Goal: Task Accomplishment & Management: Use online tool/utility

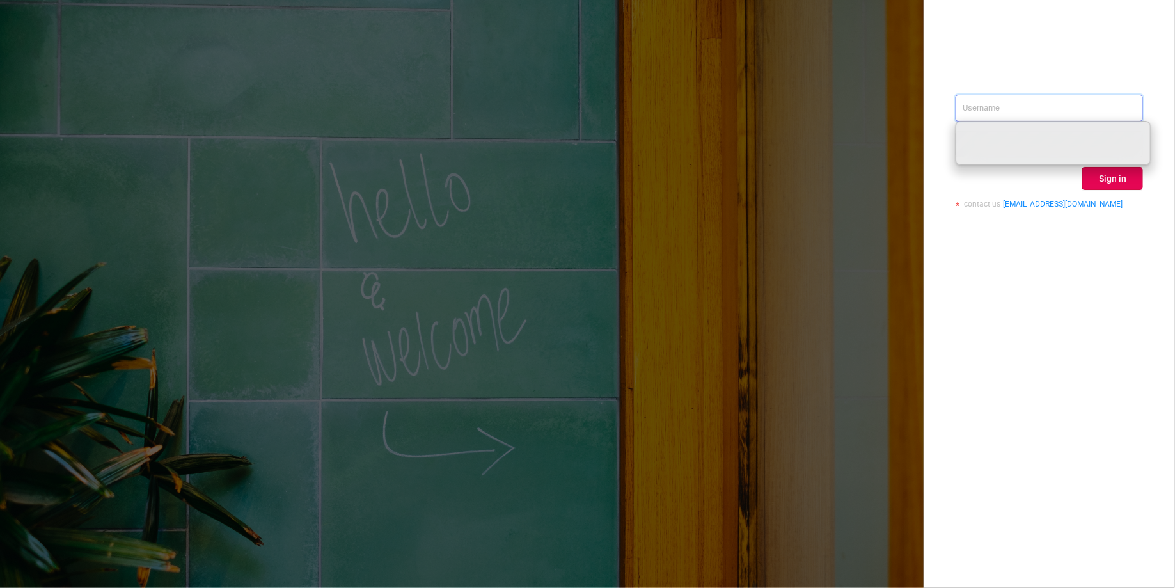
paste input "[PERSON_NAME][EMAIL_ADDRESS][DOMAIN_NAME]"
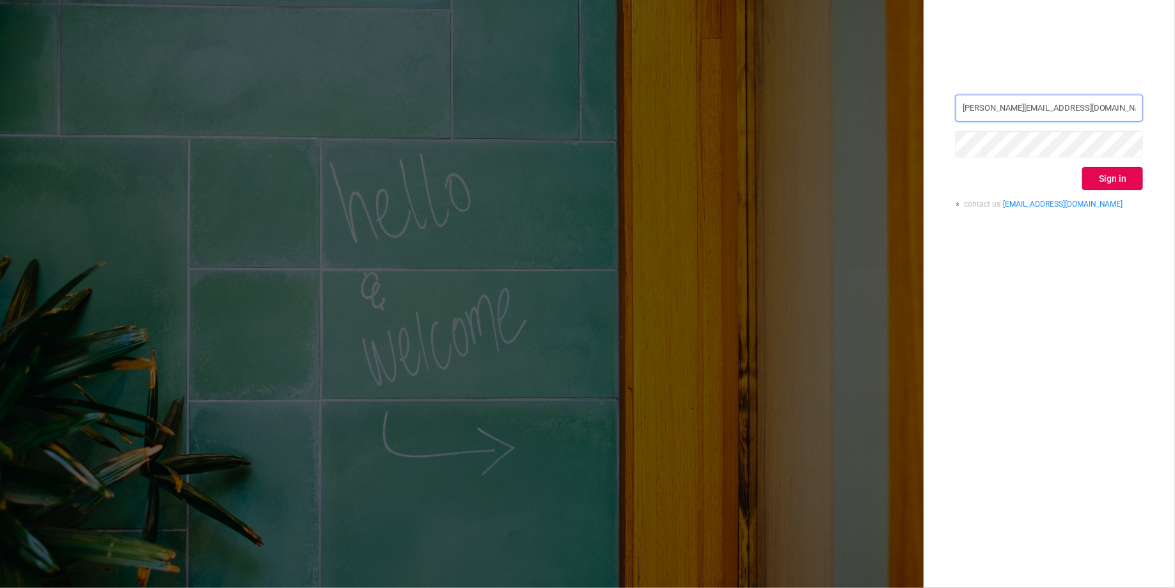
type input "[PERSON_NAME][EMAIL_ADDRESS][DOMAIN_NAME]"
click at [1108, 176] on button "Sign in" at bounding box center [1112, 178] width 61 height 23
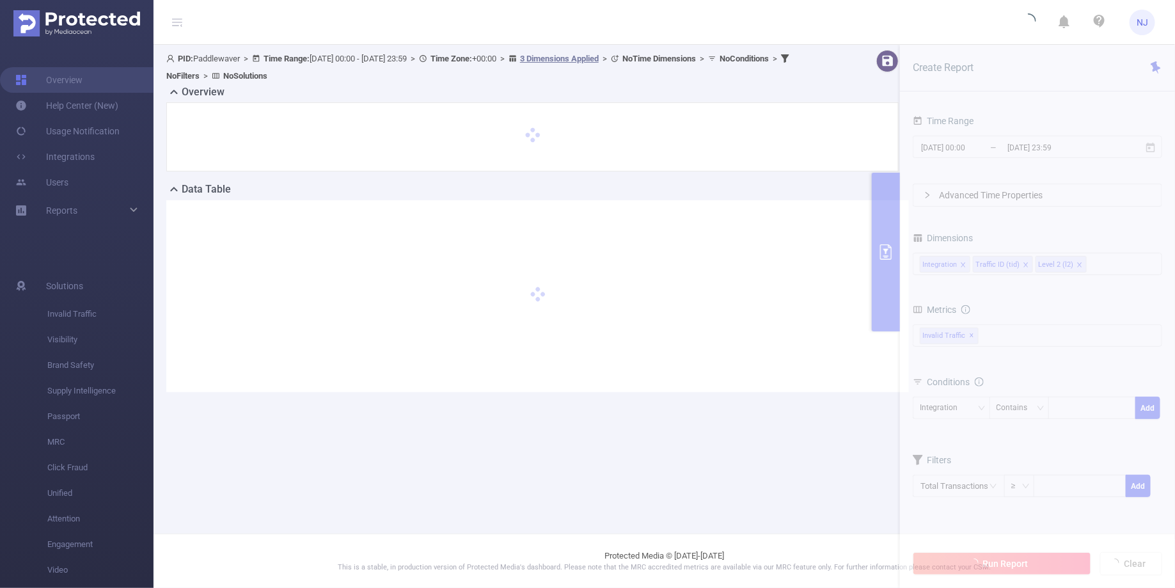
click at [1008, 143] on section "PID: Paddlewaver > Time Range: [DATE] 00:00 - [DATE] 23:59 > Time Zone: +00:00 …" at bounding box center [663, 231] width 1021 height 373
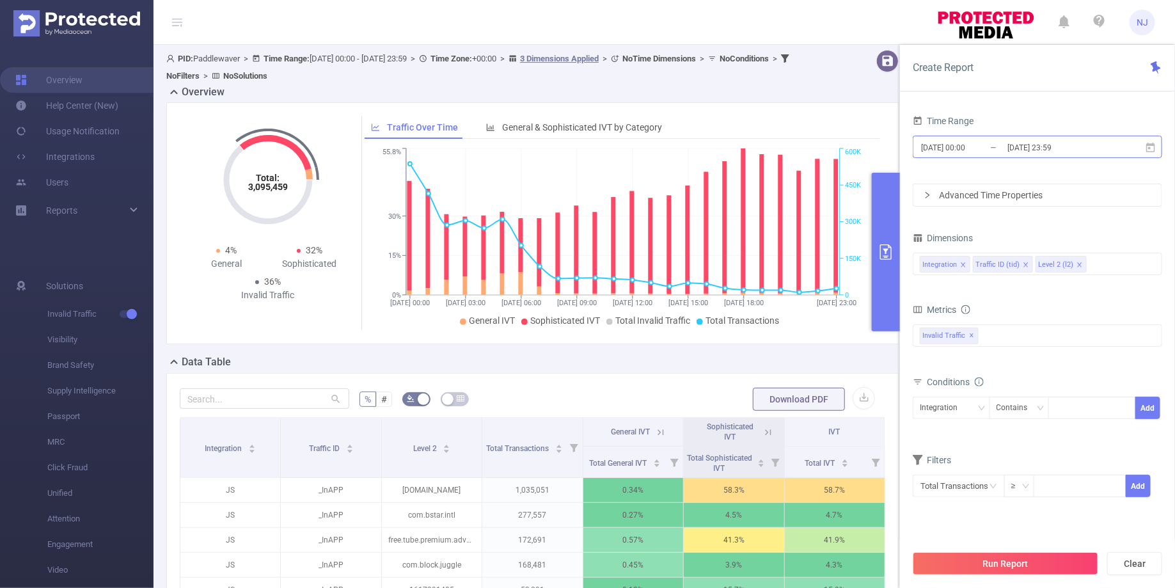
click at [980, 146] on input "[DATE] 00:00" at bounding box center [972, 147] width 104 height 17
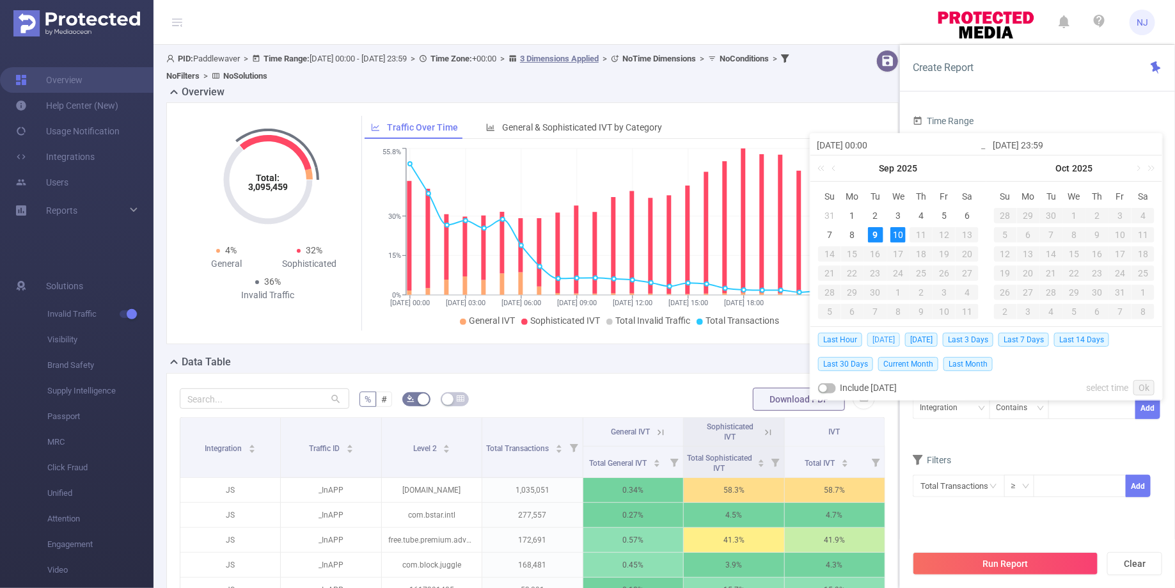
click at [886, 339] on span "[DATE]" at bounding box center [883, 340] width 33 height 14
type input "[DATE] 00:00"
type input "[DATE] 23:59"
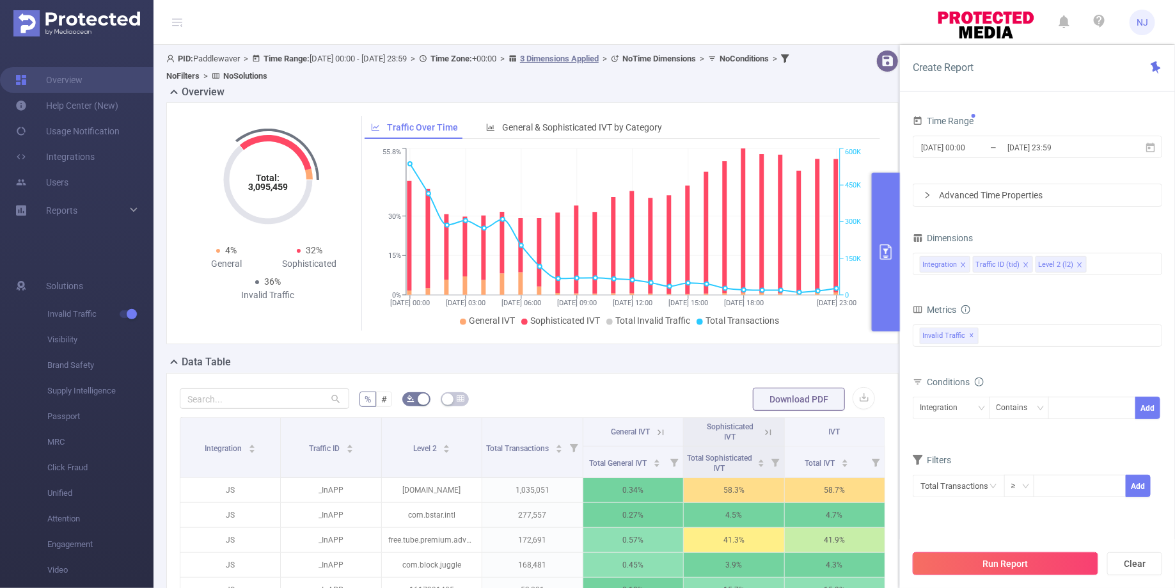
click at [1001, 560] on button "Run Report" at bounding box center [1005, 563] width 185 height 23
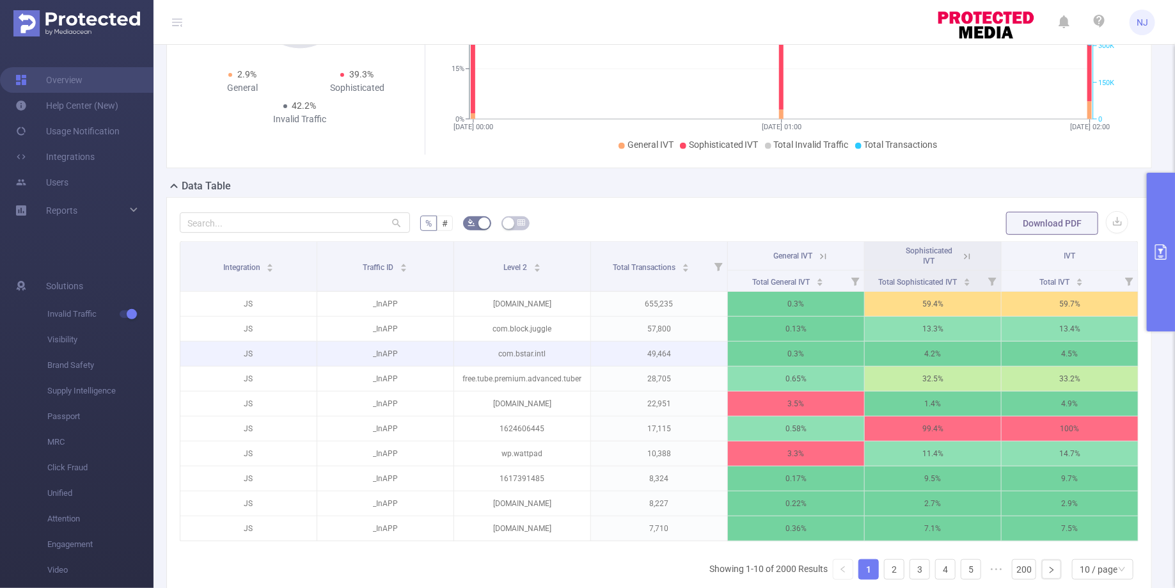
scroll to position [174, 0]
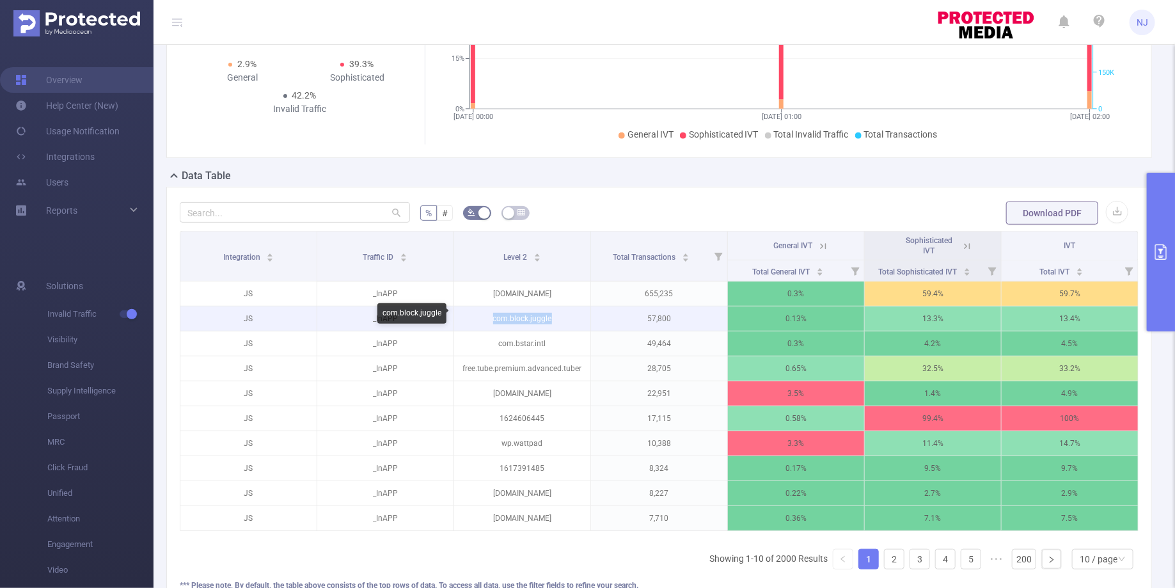
drag, startPoint x: 561, startPoint y: 321, endPoint x: 489, endPoint y: 315, distance: 72.5
click at [489, 315] on p "com.block.juggle" at bounding box center [522, 318] width 136 height 24
copy p "com.block.juggle"
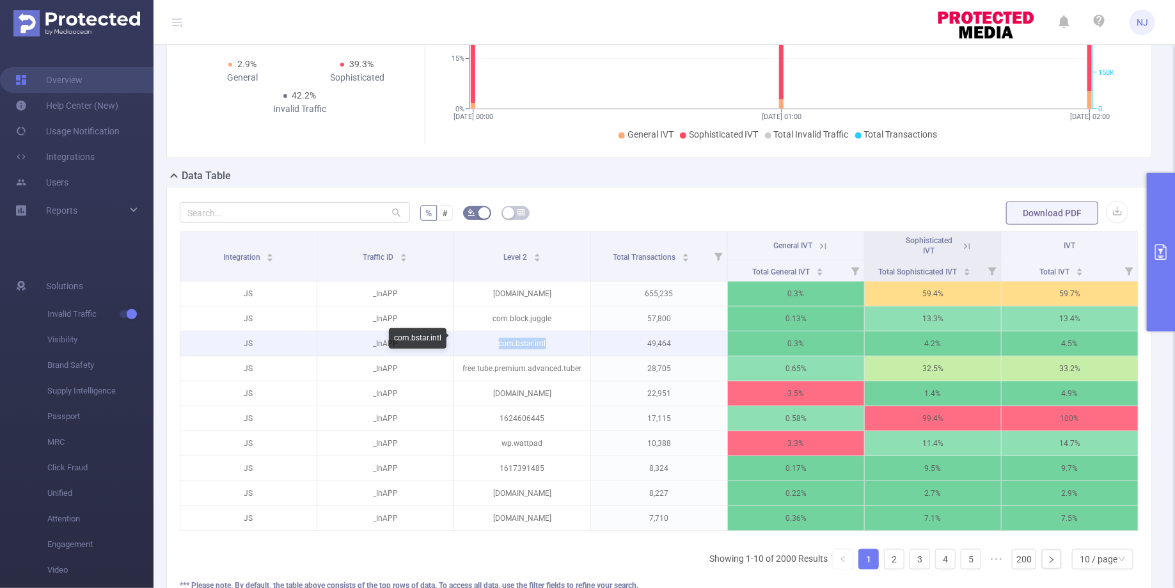
drag, startPoint x: 558, startPoint y: 341, endPoint x: 499, endPoint y: 340, distance: 59.5
click at [499, 340] on p "com.bstar.intl" at bounding box center [522, 343] width 136 height 24
copy p "com.bstar.intl"
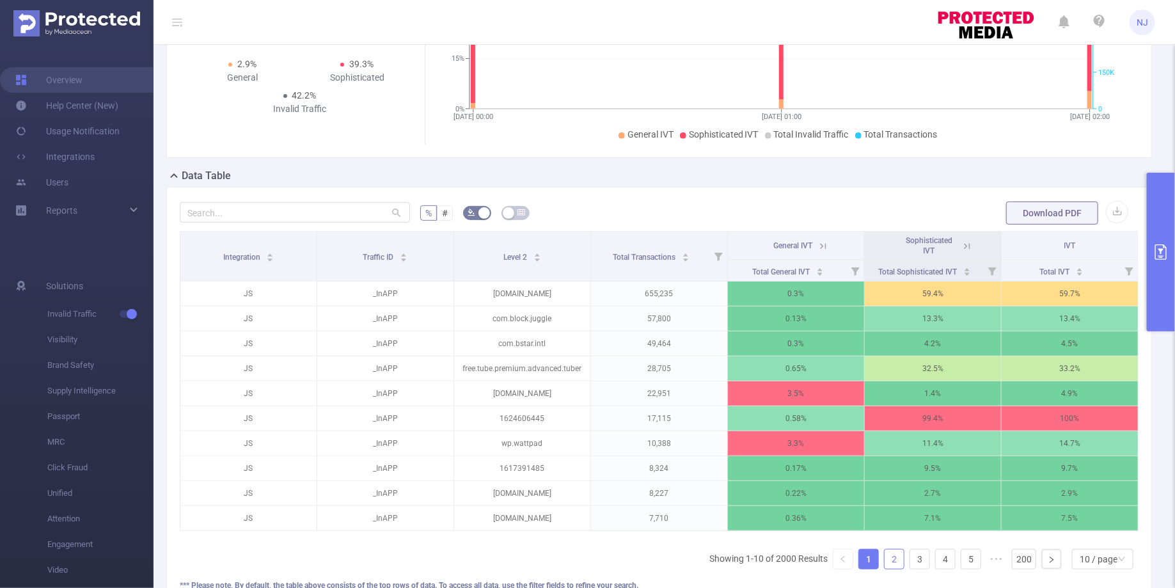
click at [896, 559] on link "2" at bounding box center [893, 558] width 19 height 19
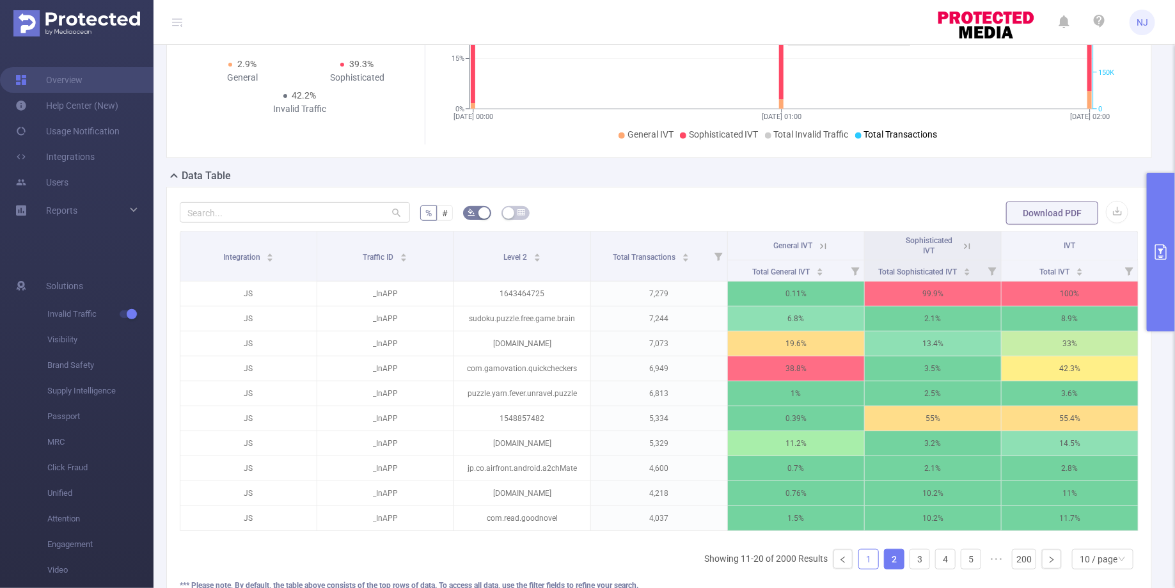
click at [869, 549] on link "1" at bounding box center [868, 558] width 19 height 19
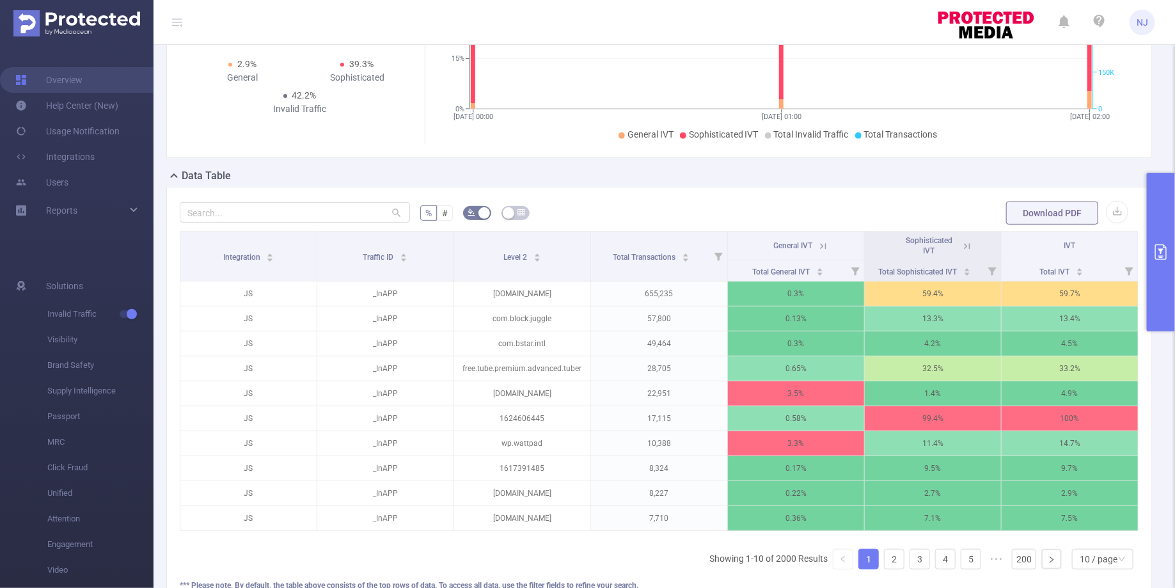
click at [823, 242] on icon at bounding box center [823, 246] width 12 height 12
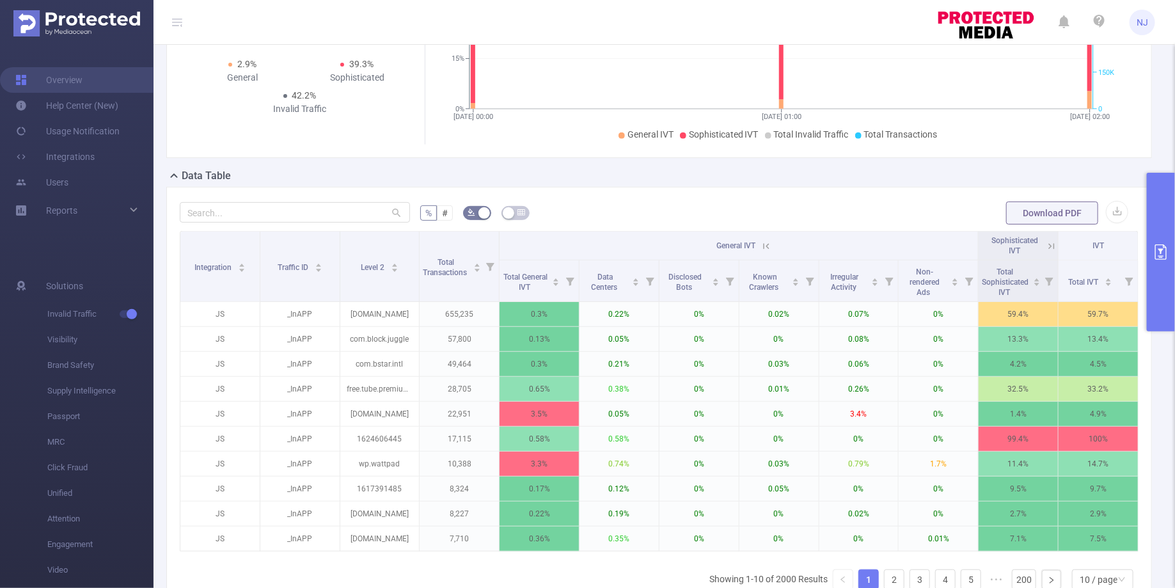
scroll to position [195, 0]
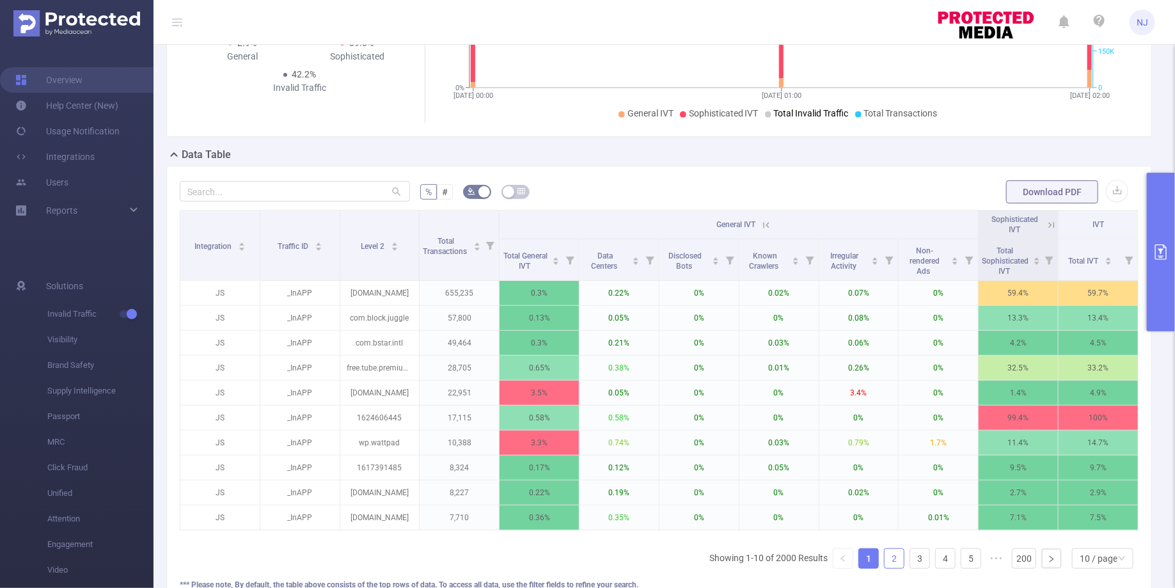
click at [895, 556] on link "2" at bounding box center [893, 558] width 19 height 19
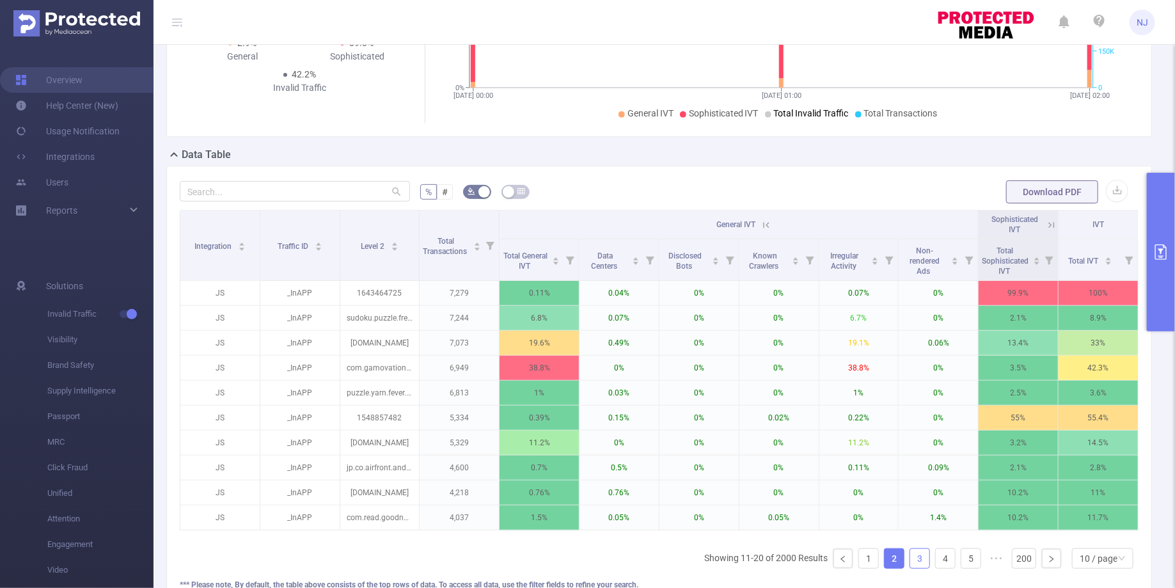
click at [914, 553] on link "3" at bounding box center [919, 558] width 19 height 19
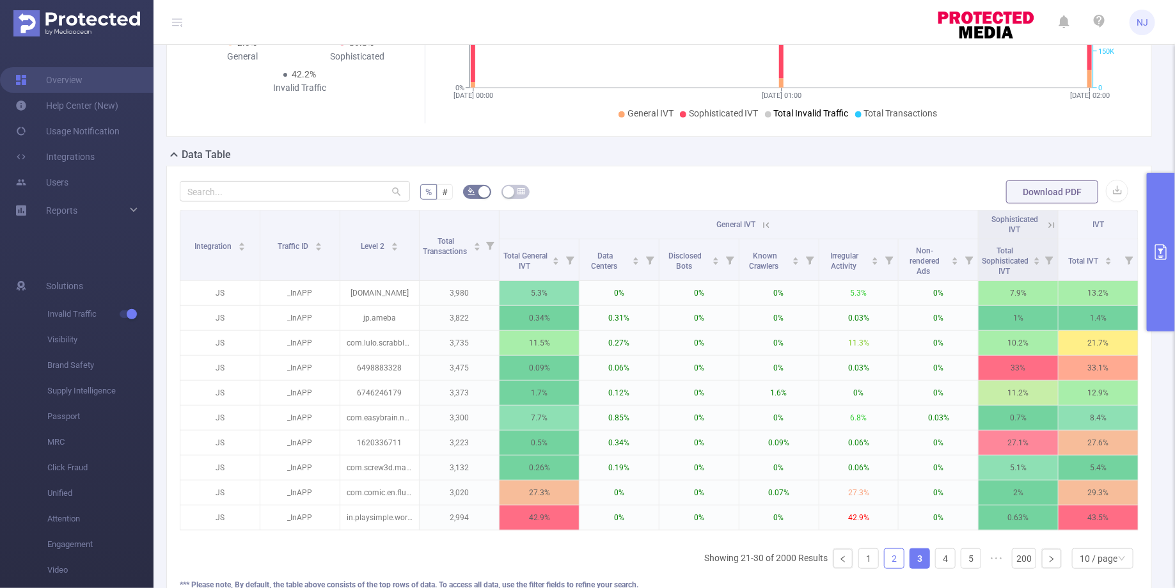
click at [891, 555] on link "2" at bounding box center [893, 558] width 19 height 19
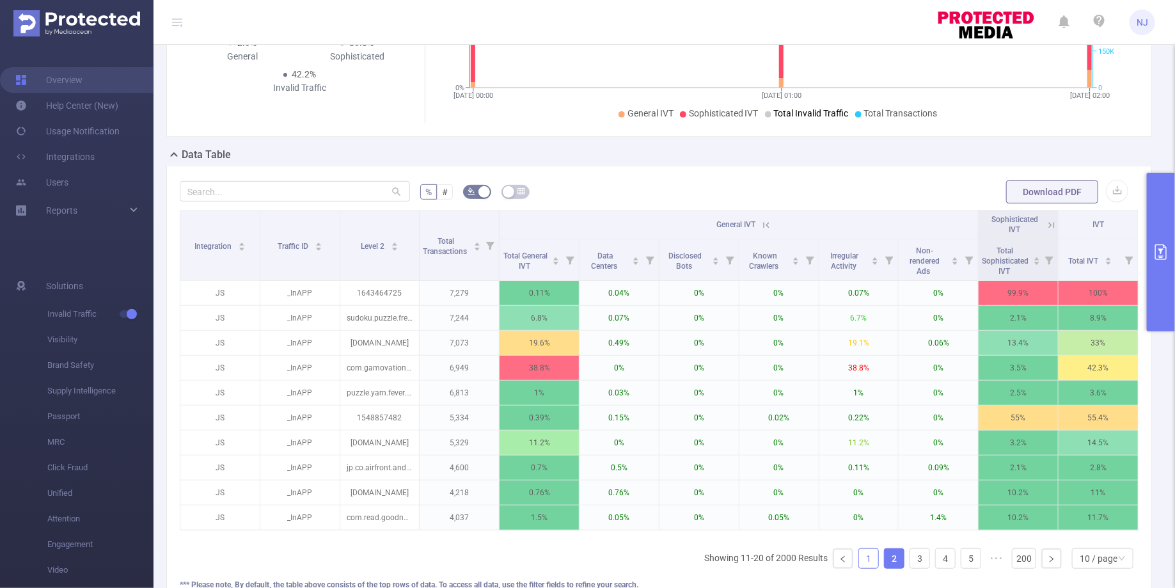
click at [876, 553] on link "1" at bounding box center [868, 558] width 19 height 19
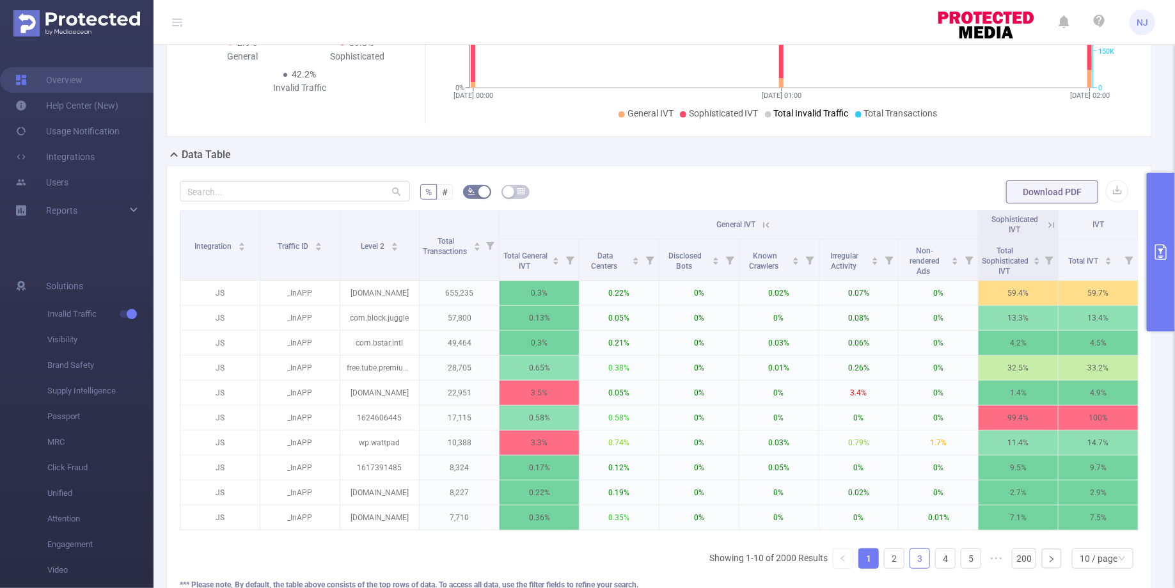
click at [924, 554] on link "3" at bounding box center [919, 558] width 19 height 19
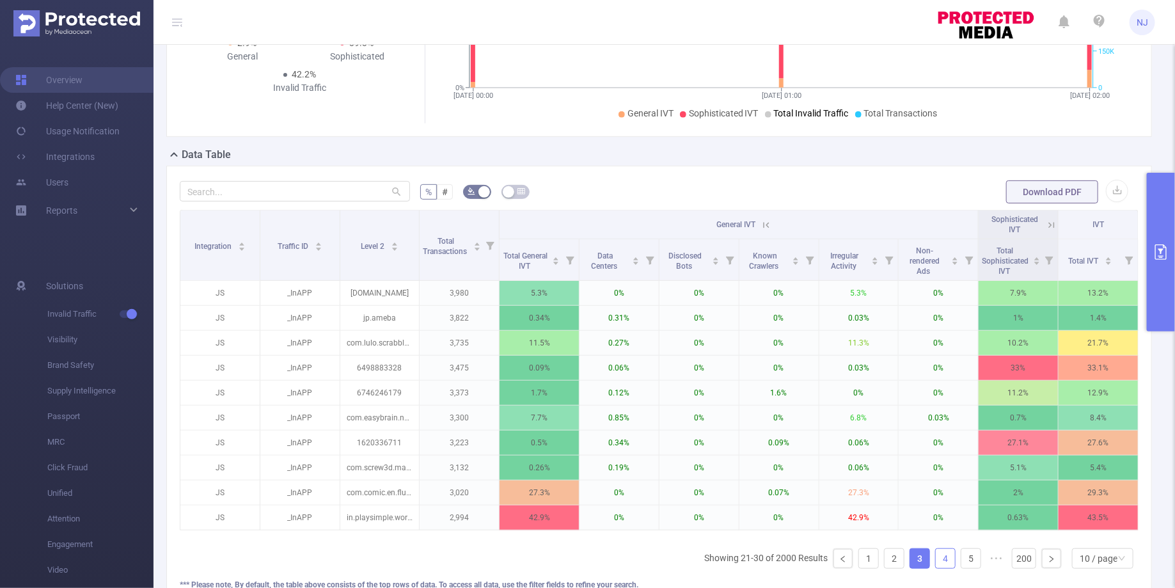
click at [948, 549] on link "4" at bounding box center [945, 558] width 19 height 19
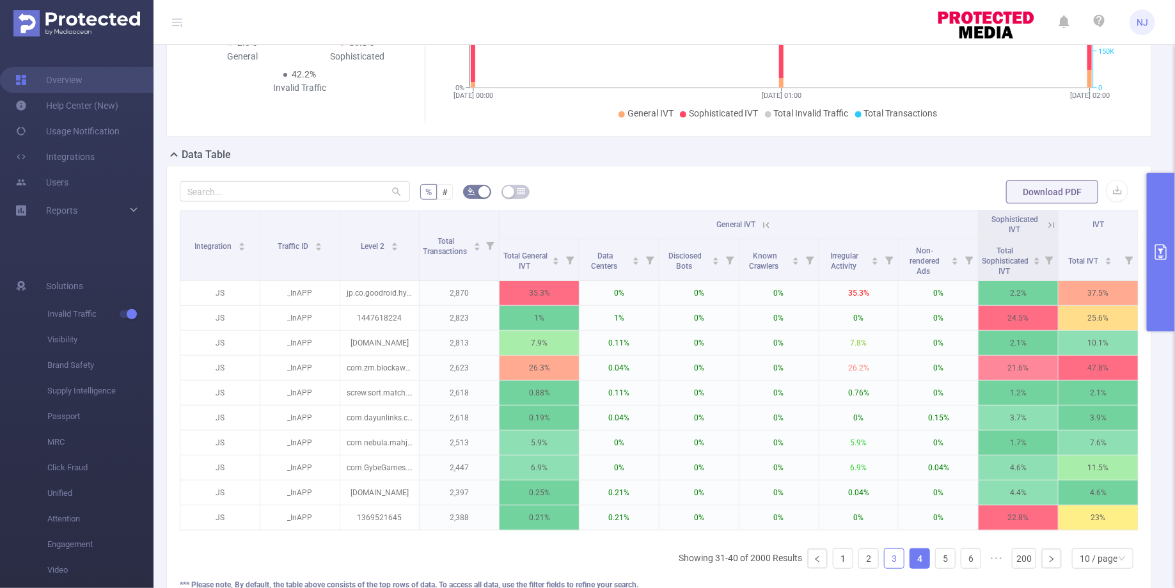
click at [893, 553] on link "3" at bounding box center [893, 558] width 19 height 19
click at [878, 553] on link "2" at bounding box center [868, 558] width 19 height 19
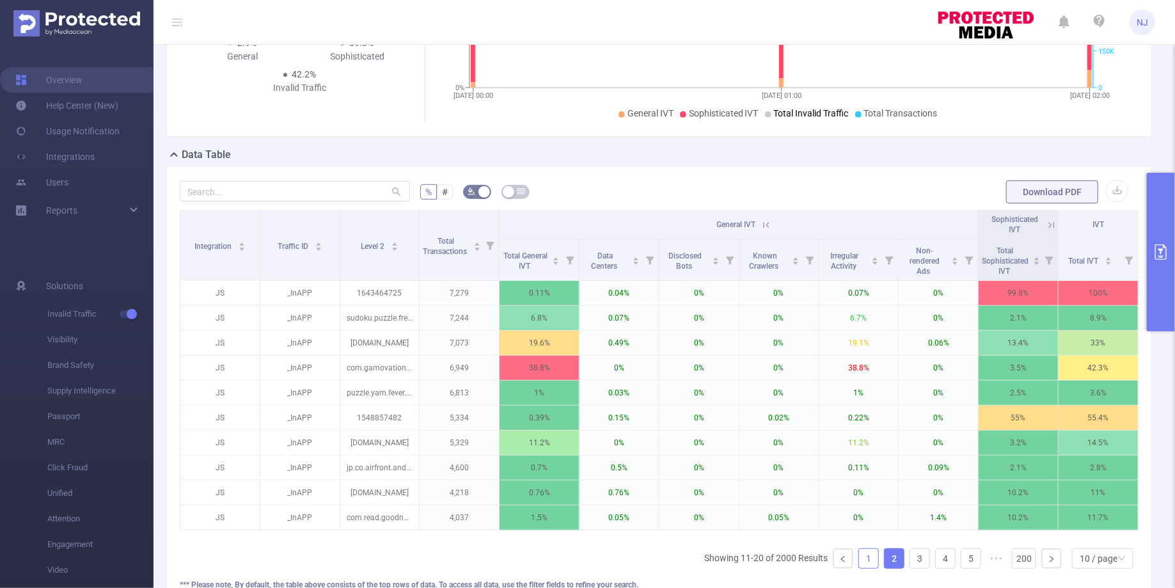
click at [872, 555] on link "1" at bounding box center [868, 558] width 19 height 19
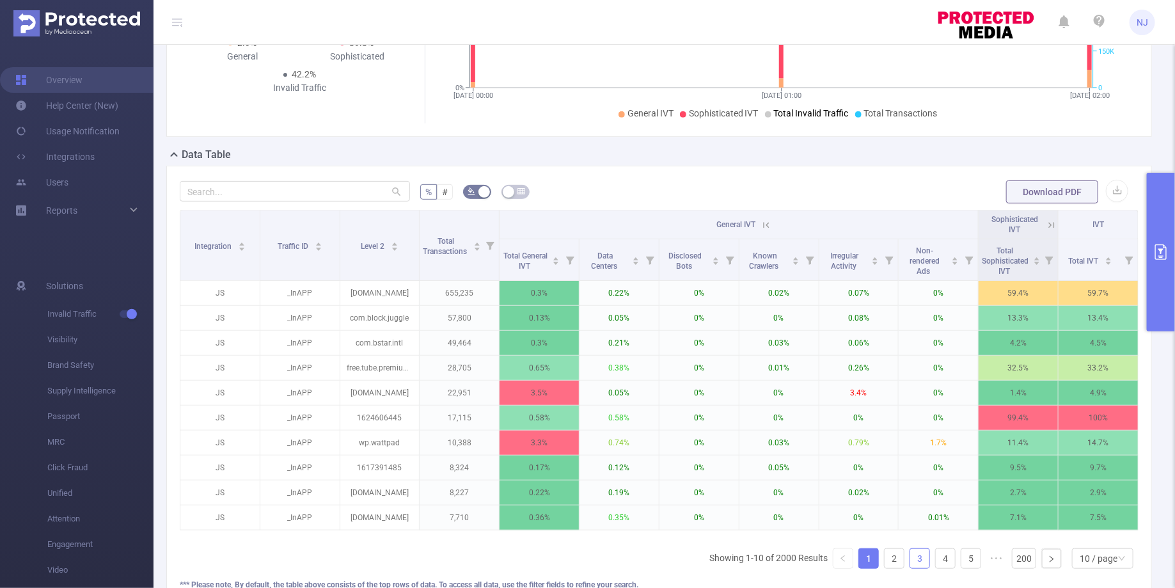
click at [916, 556] on link "3" at bounding box center [919, 558] width 19 height 19
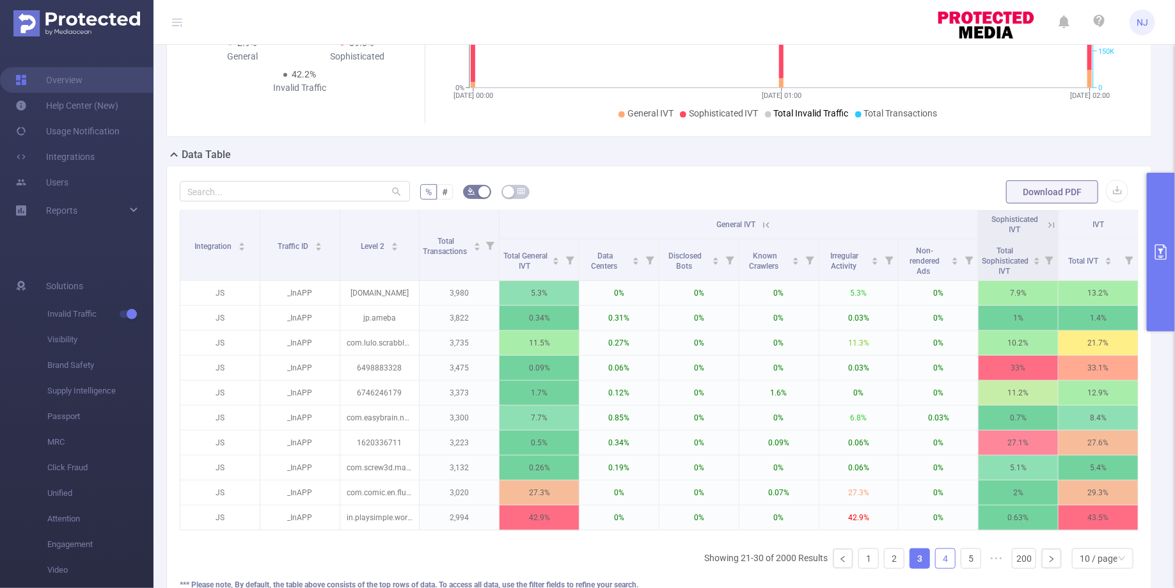
click at [937, 553] on link "4" at bounding box center [945, 558] width 19 height 19
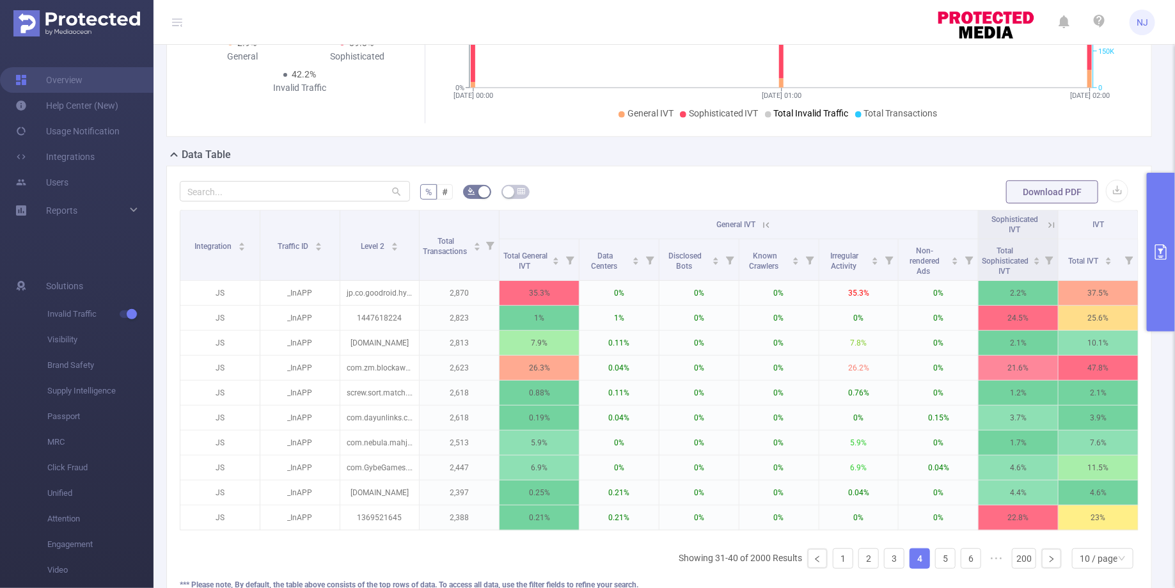
click at [959, 551] on ul "Showing 31-40 of 2000 Results 1 2 3 4 5 6 ••• 200 10 / page" at bounding box center [908, 558] width 460 height 20
click at [948, 553] on link "5" at bounding box center [945, 558] width 19 height 19
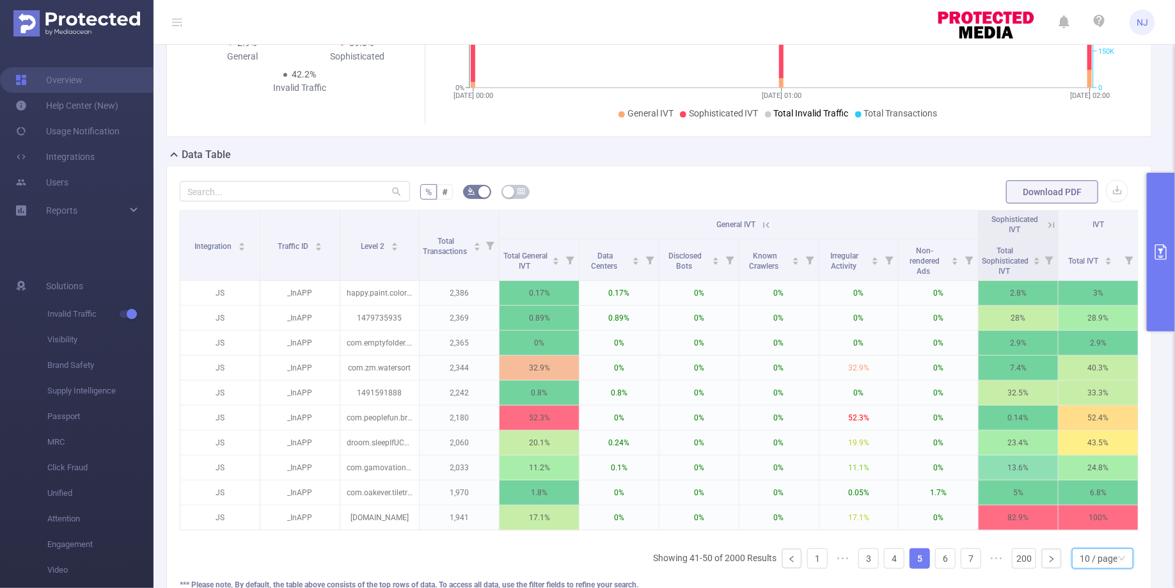
click at [1095, 562] on div "10 / page" at bounding box center [1098, 558] width 38 height 19
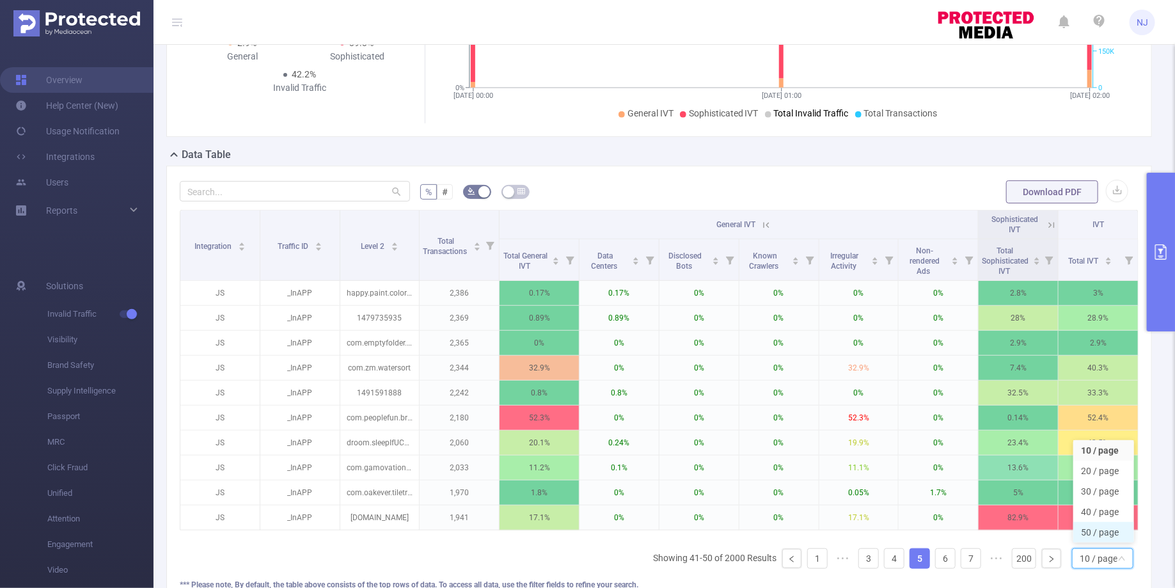
click at [1101, 536] on li "50 / page" at bounding box center [1103, 532] width 61 height 20
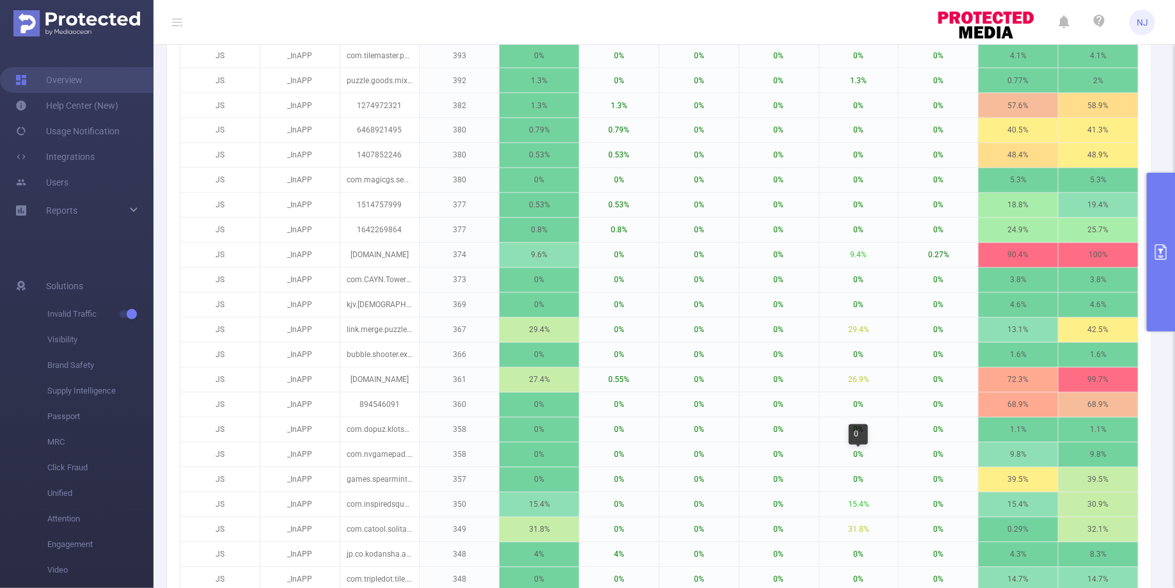
scroll to position [1288, 0]
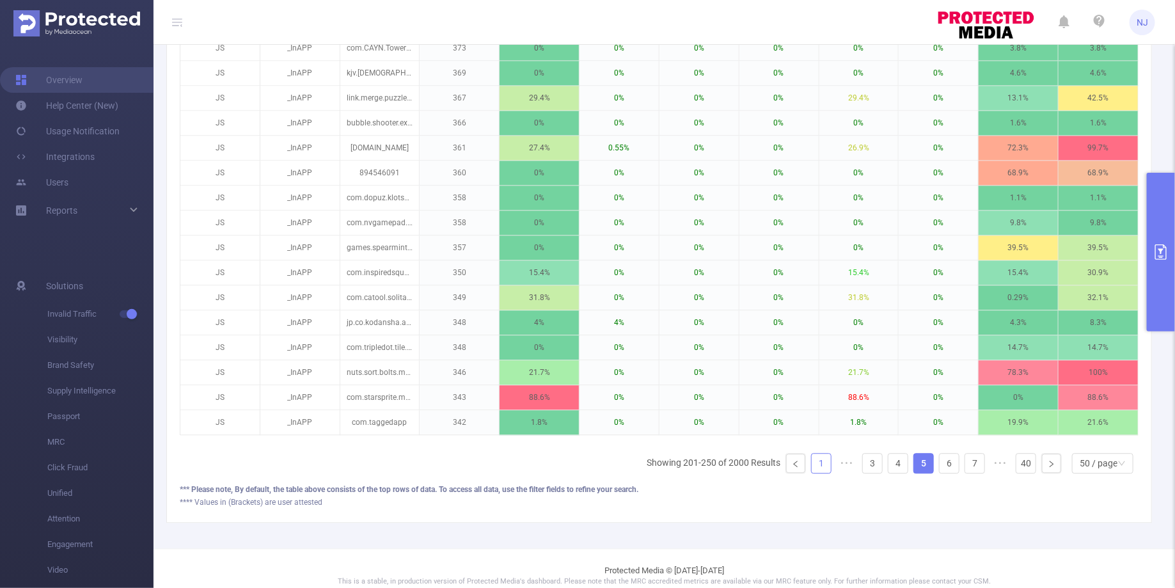
click at [824, 453] on link "1" at bounding box center [820, 462] width 19 height 19
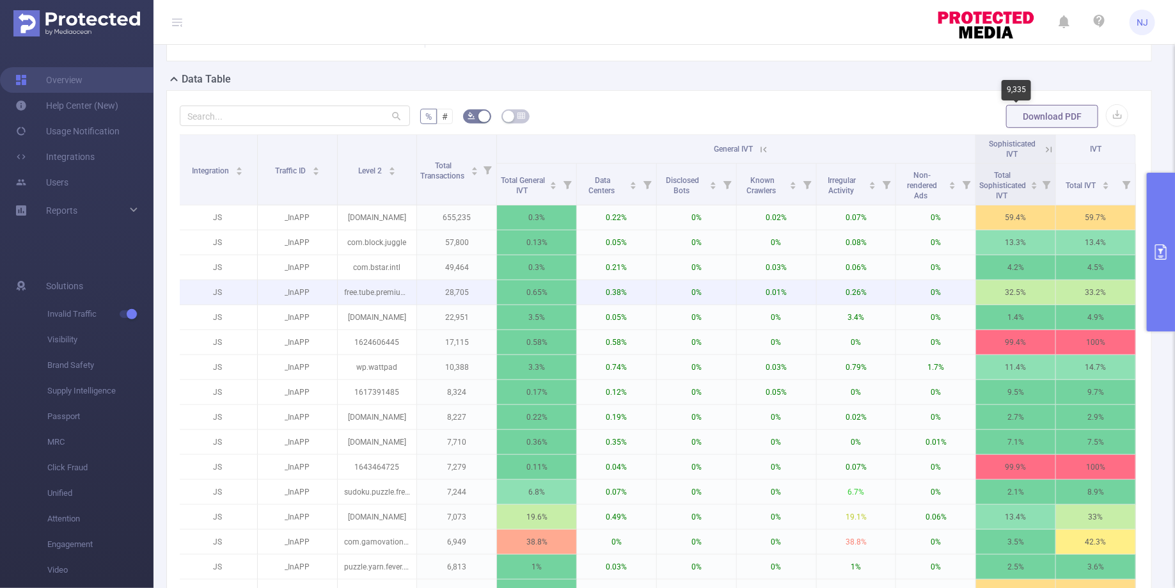
scroll to position [189, 0]
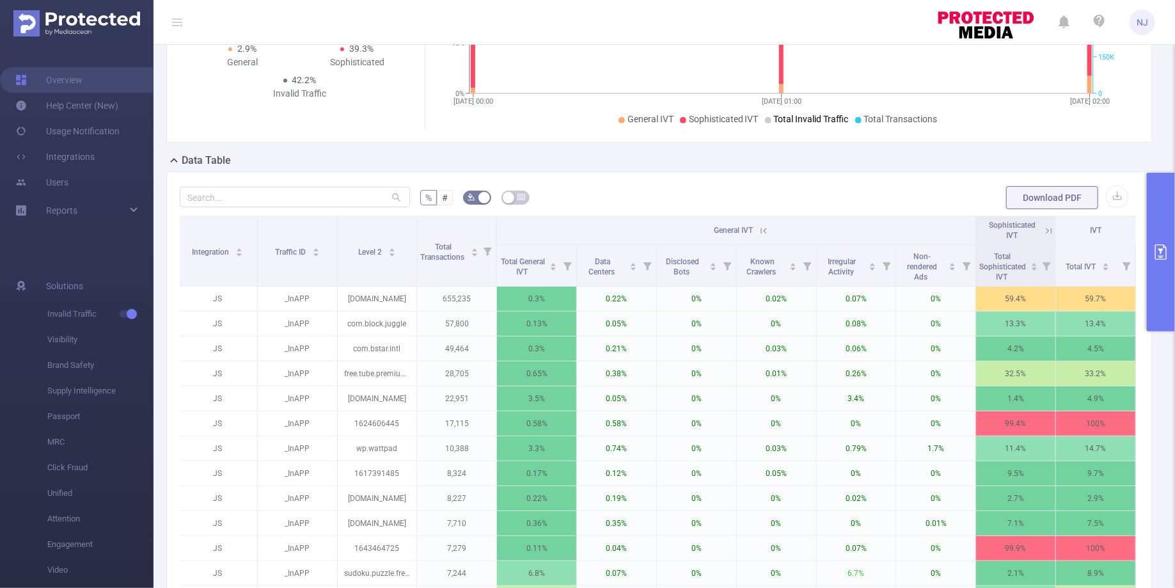
click at [1049, 231] on icon at bounding box center [1049, 231] width 12 height 12
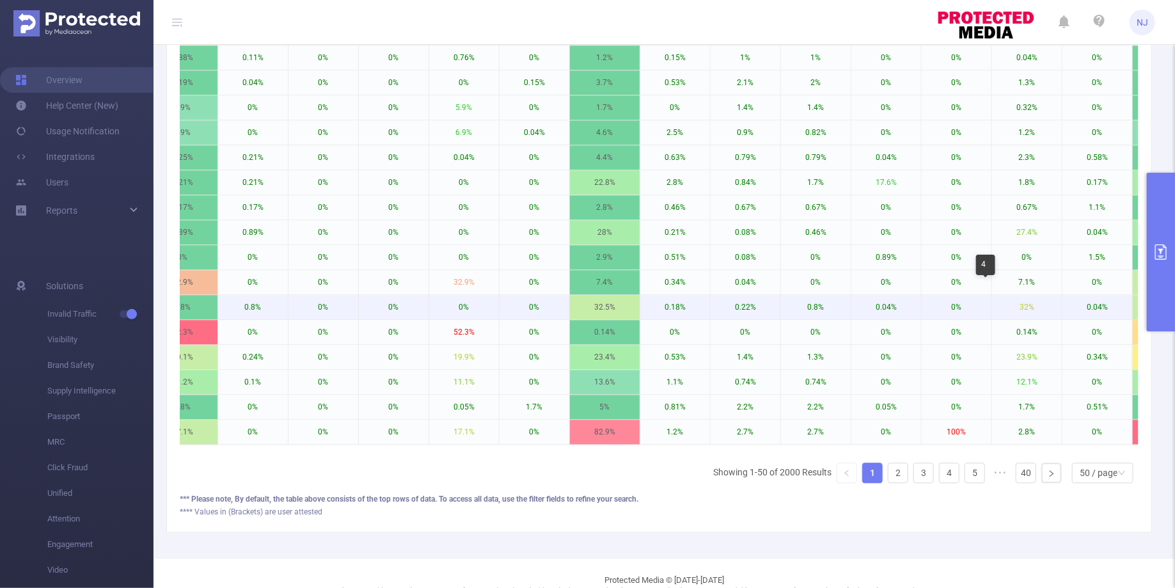
scroll to position [0, 380]
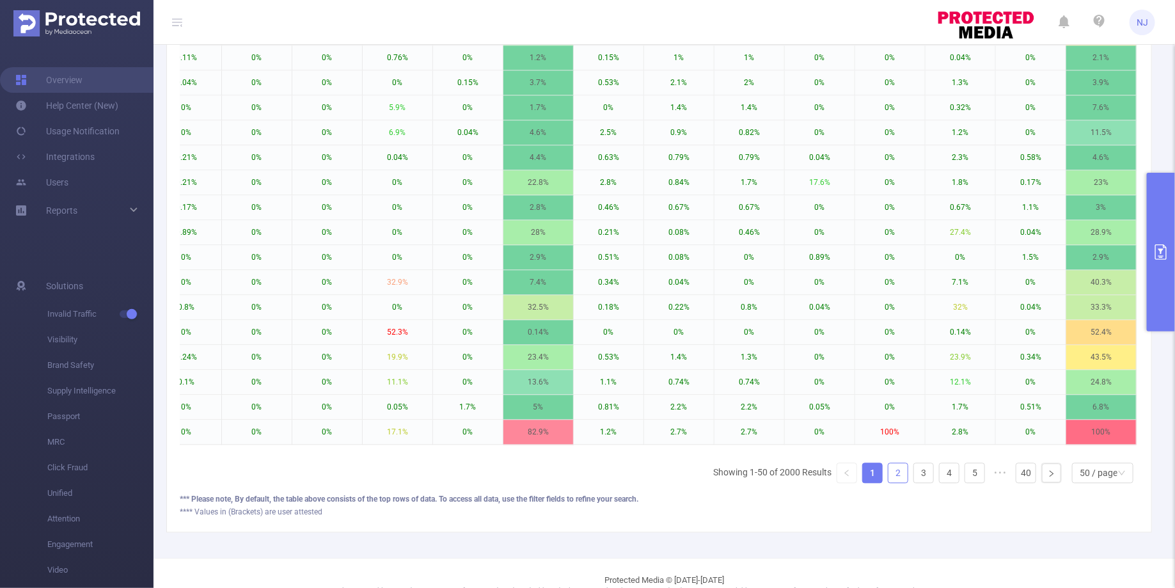
click at [904, 463] on link "2" at bounding box center [897, 472] width 19 height 19
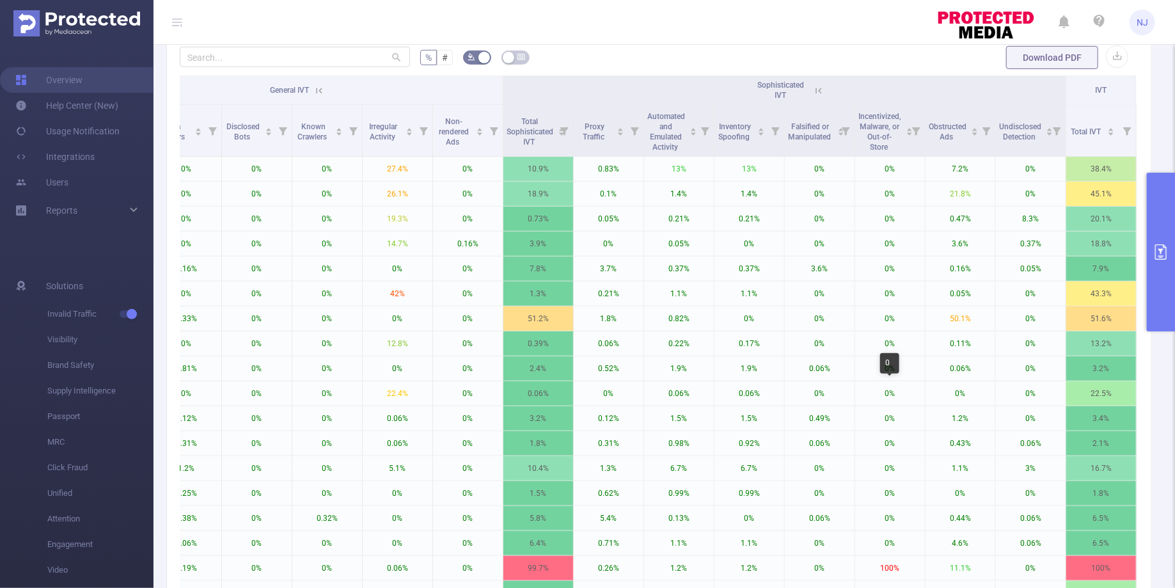
scroll to position [1207, 0]
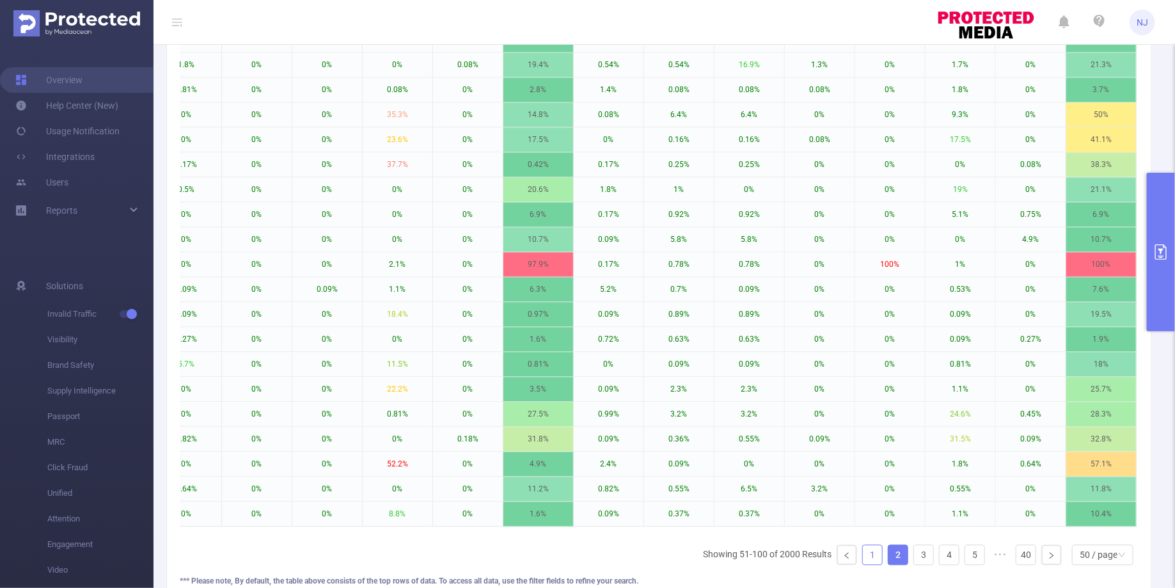
click at [869, 545] on link "1" at bounding box center [872, 554] width 19 height 19
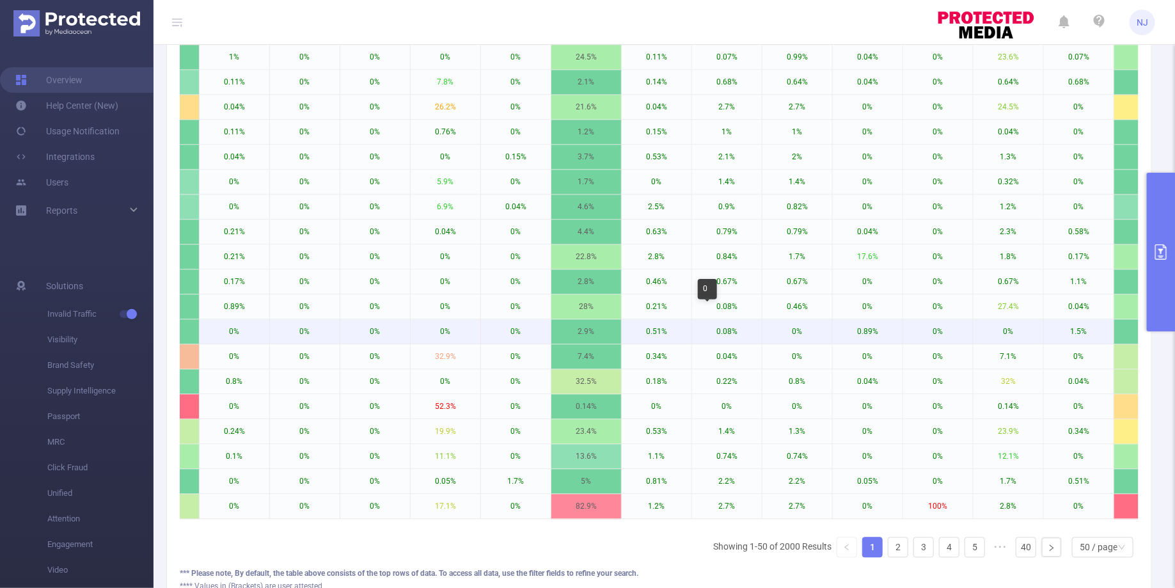
scroll to position [0, 380]
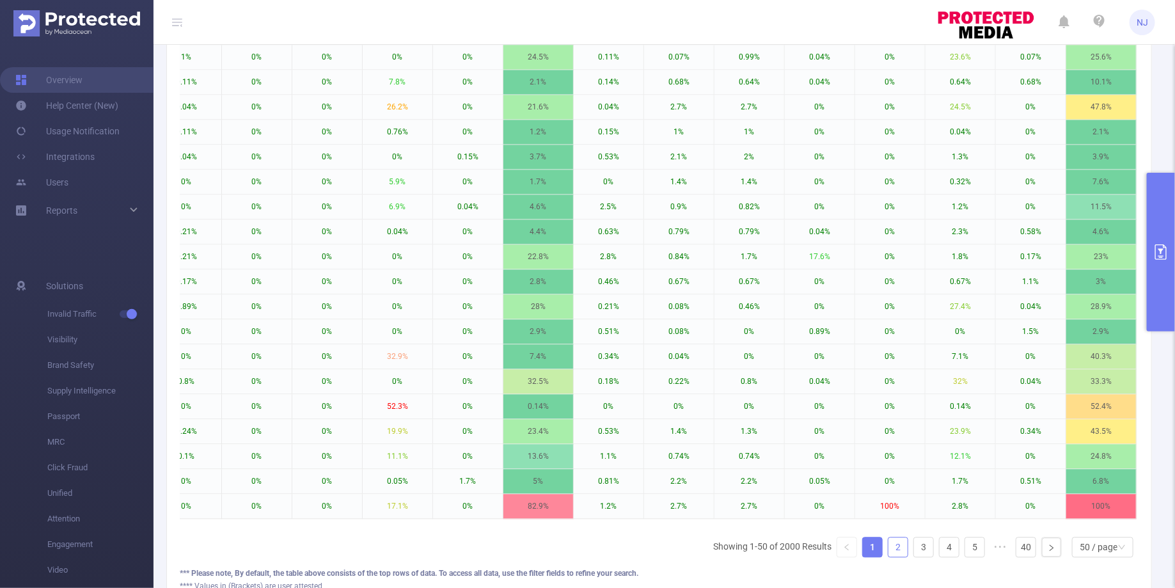
click at [890, 537] on link "2" at bounding box center [897, 546] width 19 height 19
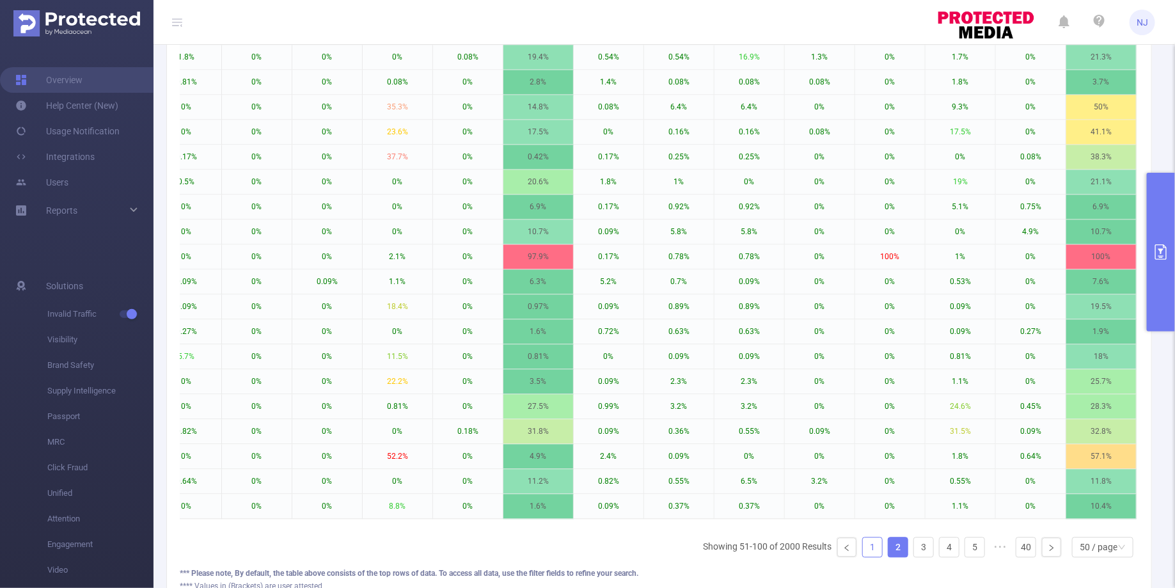
click at [880, 537] on link "1" at bounding box center [872, 546] width 19 height 19
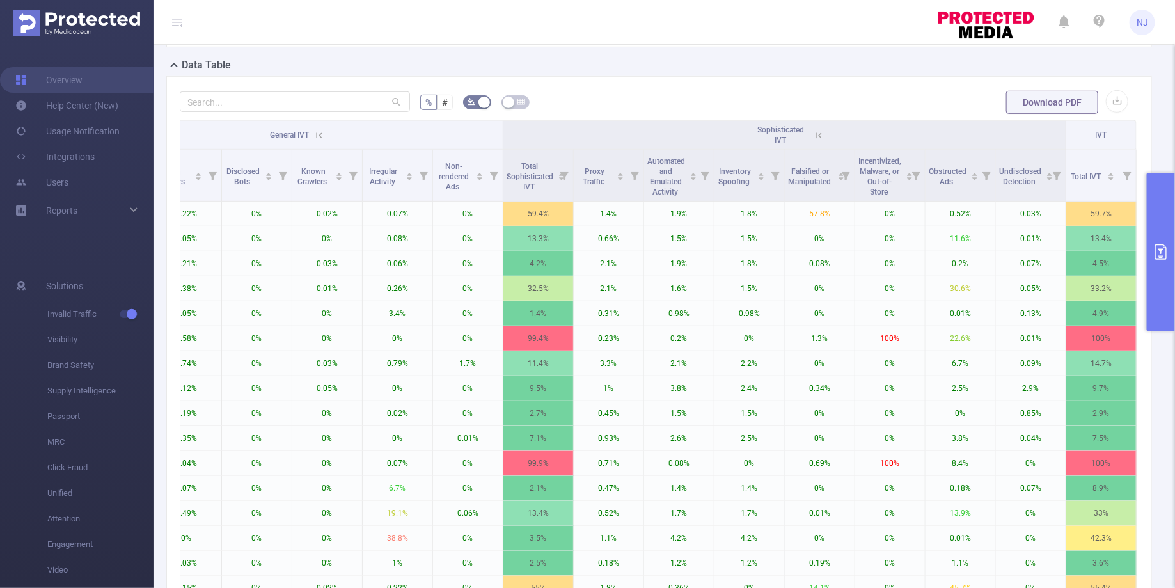
click at [817, 130] on icon at bounding box center [819, 136] width 12 height 12
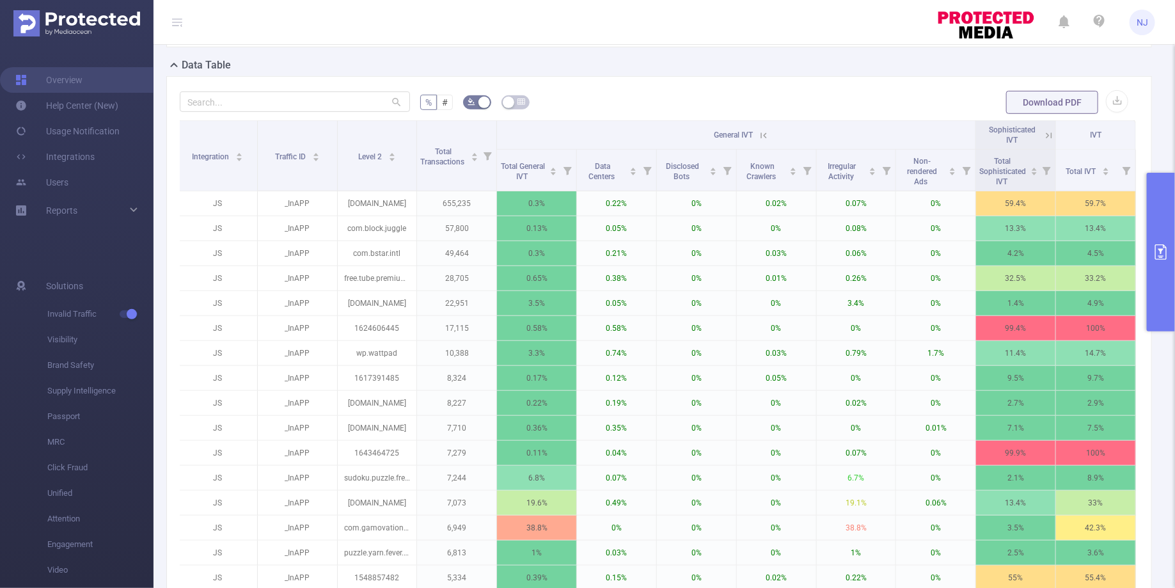
scroll to position [0, 3]
click at [761, 130] on icon at bounding box center [764, 136] width 12 height 12
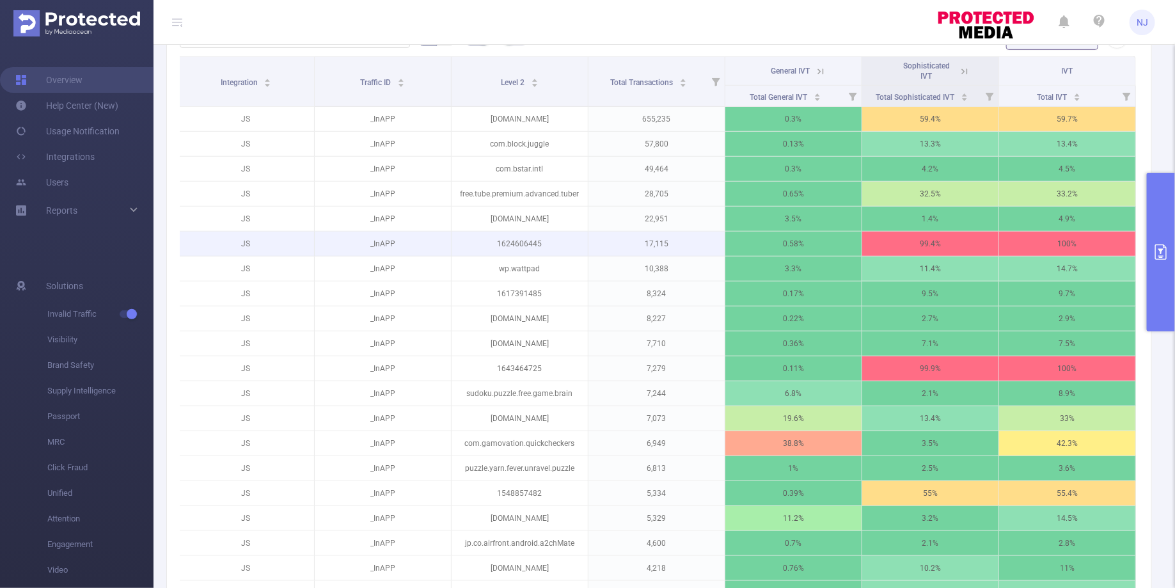
scroll to position [1134, 0]
